Goal: Communication & Community: Answer question/provide support

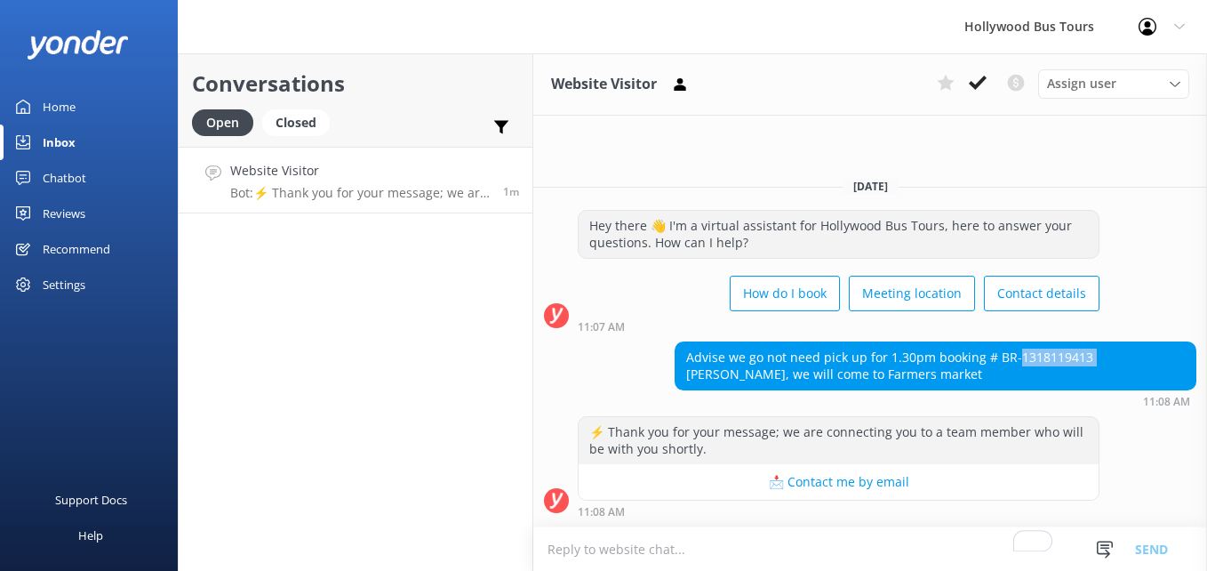
drag, startPoint x: 1015, startPoint y: 357, endPoint x: 1088, endPoint y: 363, distance: 74.1
click at [1088, 363] on div "Advise we go not need pick up for 1.30pm booking # BR-1318119413 [PERSON_NAME],…" at bounding box center [936, 365] width 520 height 47
copy div "1318119413"
click at [784, 352] on div "Advise we go not need pick up for 1.30pm booking # BR-1318119413 [PERSON_NAME],…" at bounding box center [936, 365] width 520 height 47
click at [702, 544] on textarea "To enrich screen reader interactions, please activate Accessibility in Grammarl…" at bounding box center [870, 549] width 674 height 44
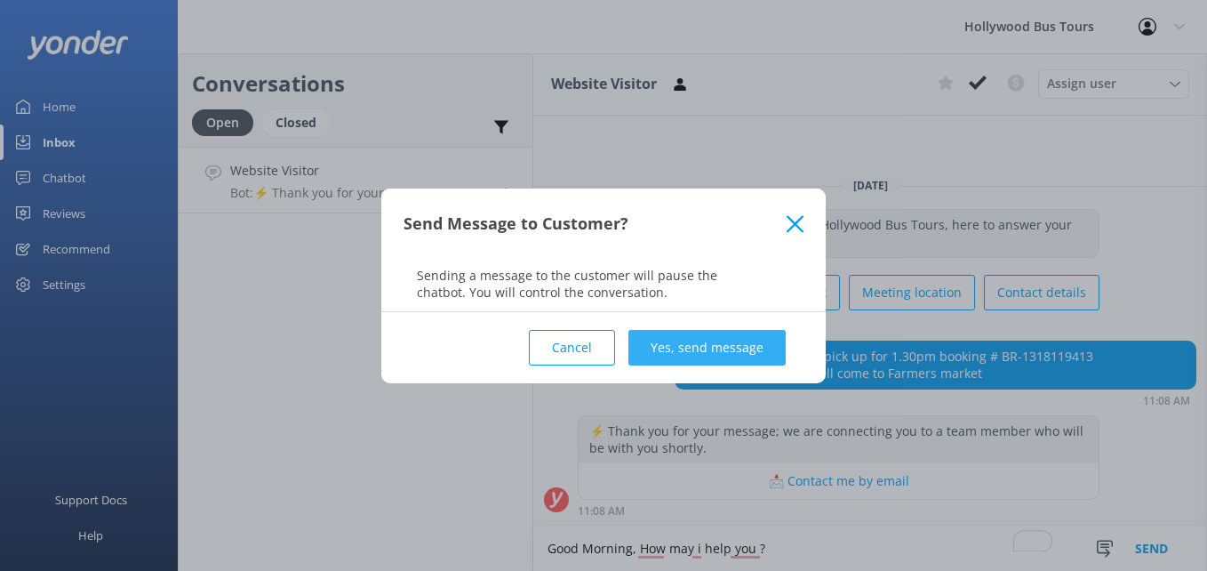
type textarea "Good Morning, How may i help you ?"
click at [734, 339] on button "Yes, send message" at bounding box center [707, 348] width 157 height 36
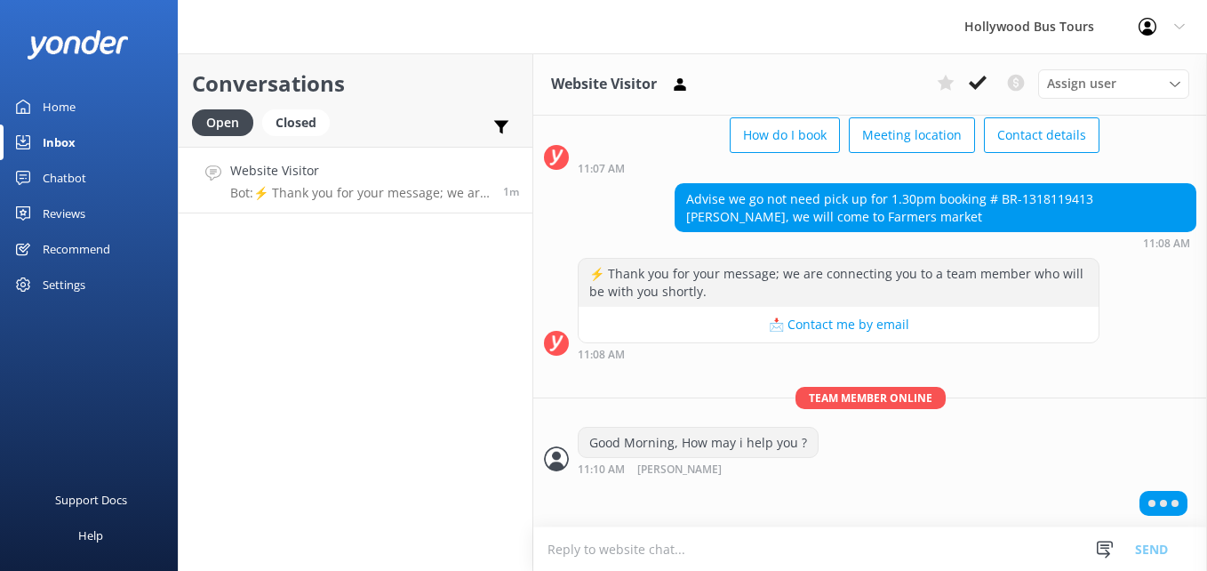
scroll to position [68, 0]
